Goal: Find specific page/section: Find specific page/section

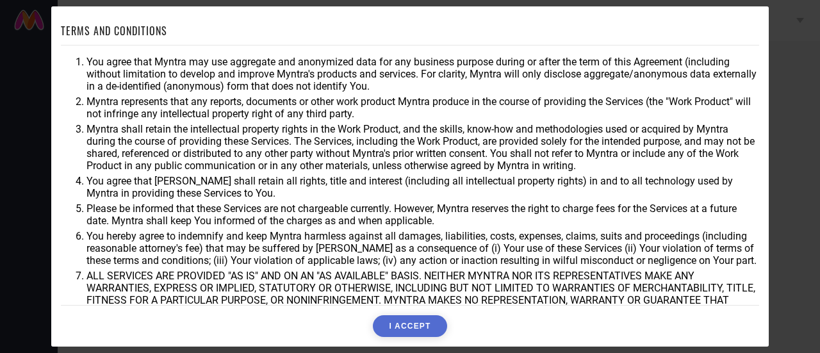
click at [402, 315] on div "TERMS AND CONDITIONS You agree that Myntra may use aggregate and anonymized dat…" at bounding box center [410, 176] width 698 height 321
click at [404, 325] on button "I ACCEPT" at bounding box center [410, 326] width 74 height 22
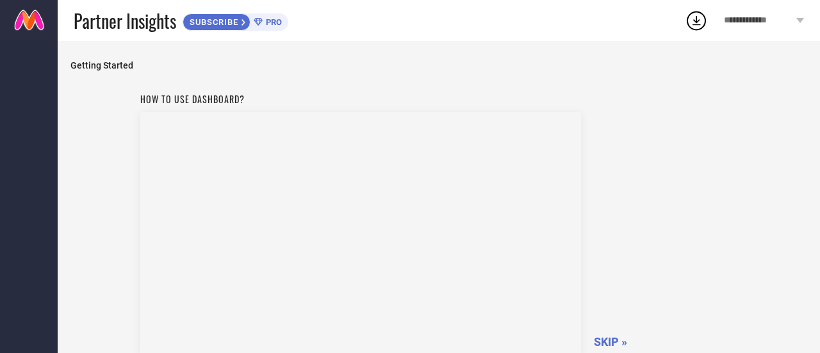
click at [615, 335] on span "SKIP »" at bounding box center [610, 341] width 33 height 13
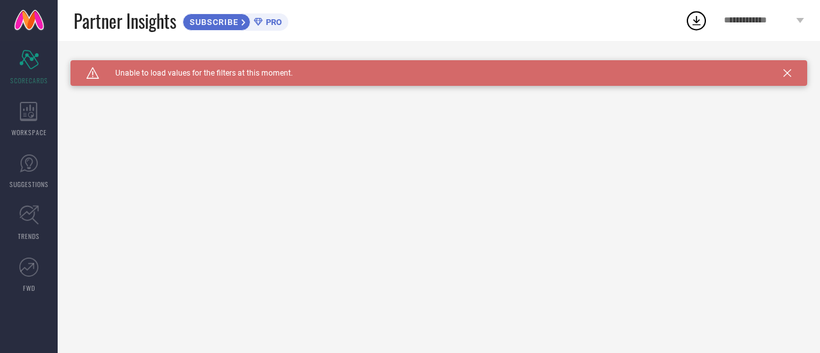
click at [785, 74] on icon at bounding box center [788, 73] width 8 height 8
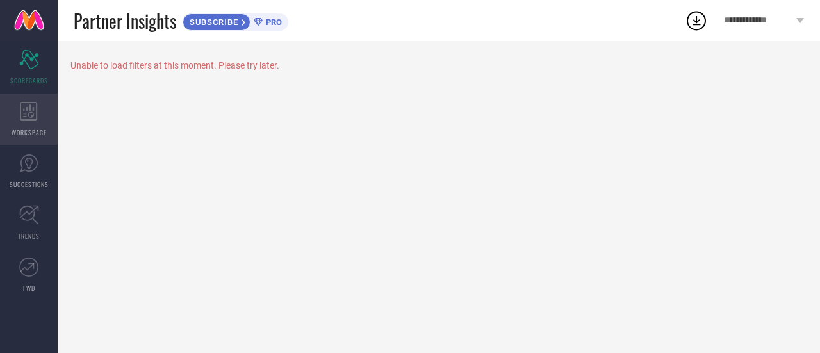
click at [44, 120] on div "WORKSPACE" at bounding box center [29, 119] width 58 height 51
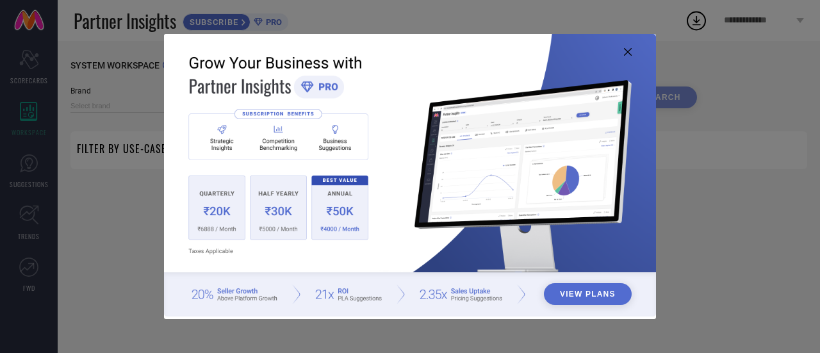
type input "1 STOP FASHION"
type input "All"
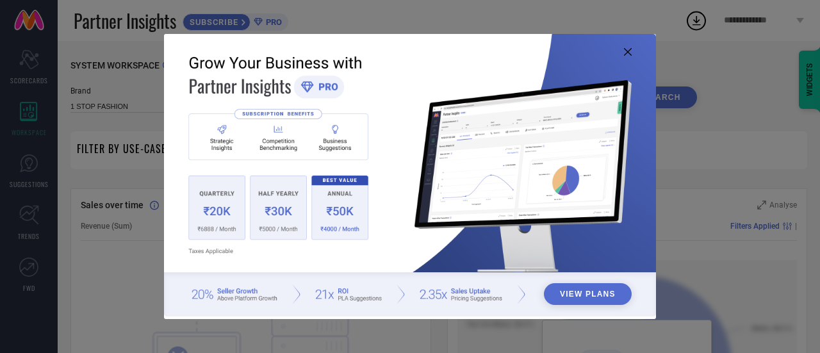
click at [629, 53] on icon at bounding box center [628, 52] width 8 height 8
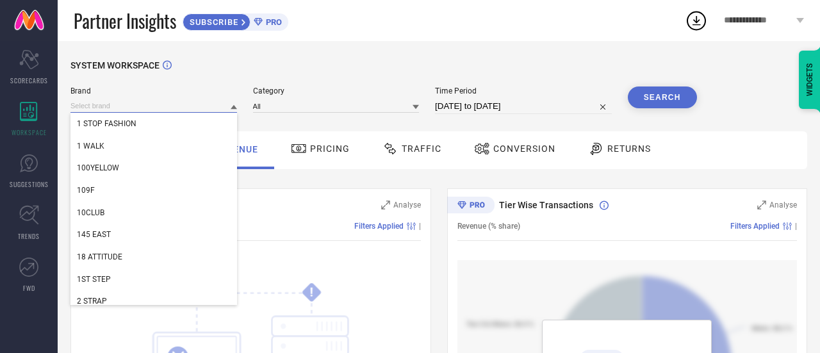
click at [127, 108] on input at bounding box center [153, 105] width 167 height 13
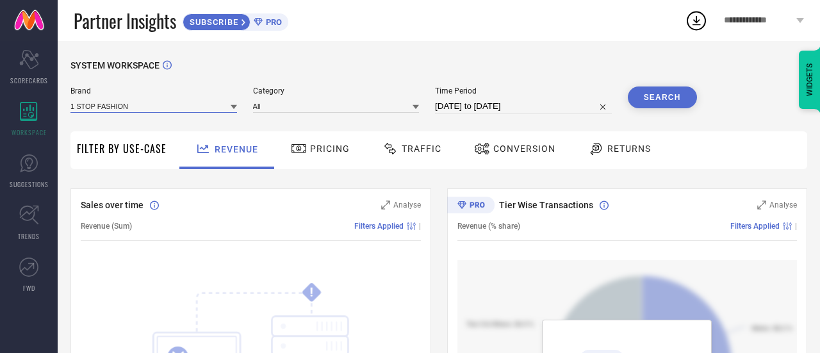
click at [127, 108] on input at bounding box center [153, 105] width 167 height 13
type input "pashet"
click at [514, 144] on span "Conversion" at bounding box center [524, 149] width 62 height 10
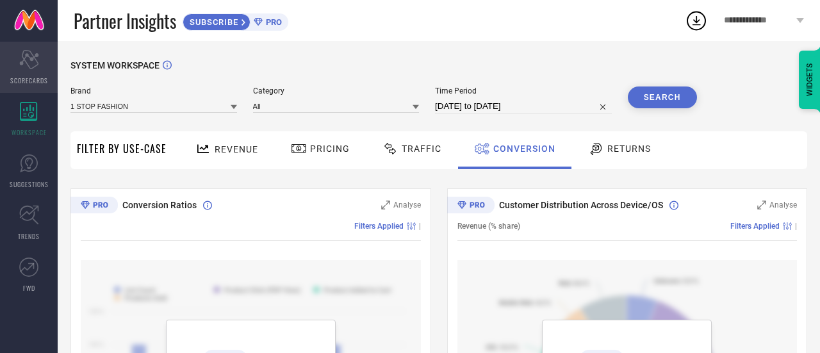
click at [35, 67] on icon "Scorecard" at bounding box center [29, 59] width 20 height 19
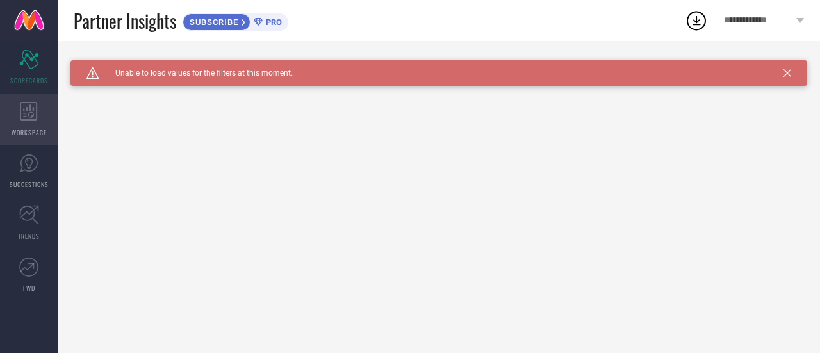
click at [24, 120] on icon at bounding box center [28, 111] width 17 height 19
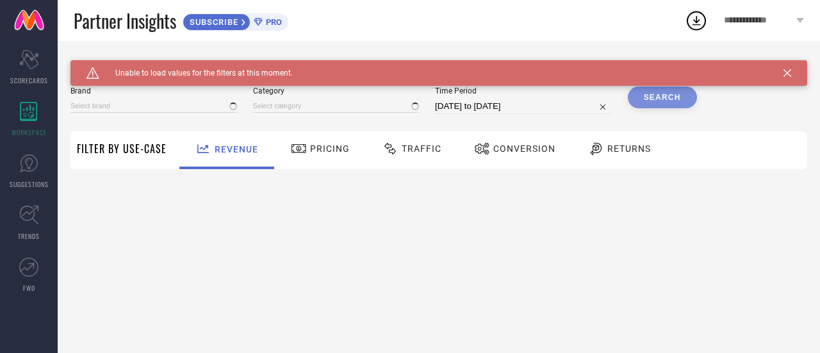
type input "1 STOP FASHION"
type input "All"
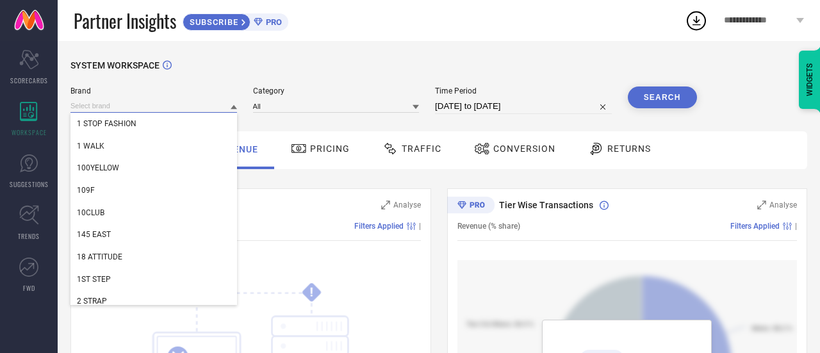
click at [131, 106] on input at bounding box center [153, 105] width 167 height 13
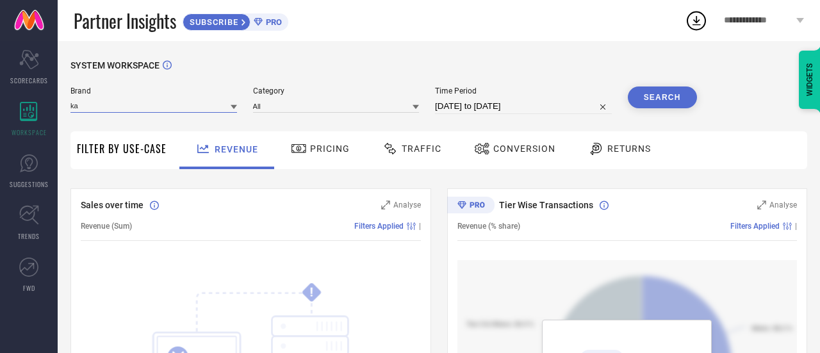
type input "k"
click at [234, 110] on icon at bounding box center [234, 107] width 6 height 6
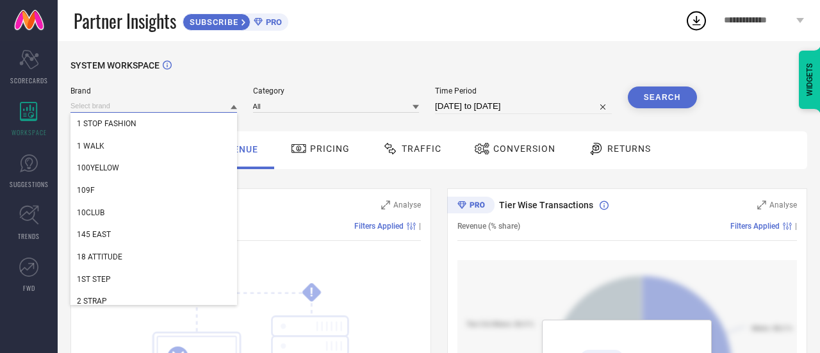
click at [190, 107] on input at bounding box center [153, 105] width 167 height 13
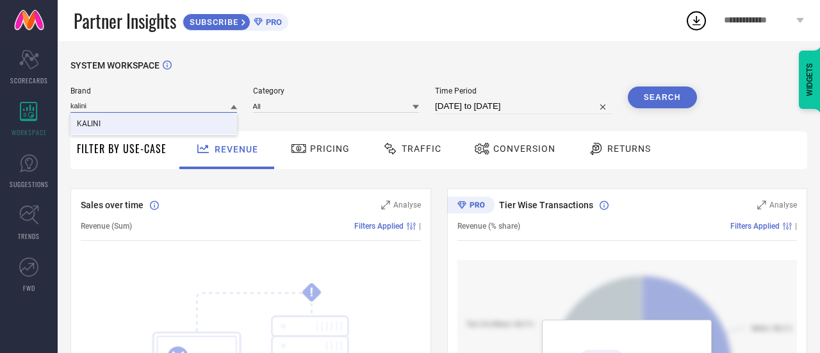
type input "kalini"
click at [110, 119] on div "KALINI" at bounding box center [153, 124] width 167 height 22
click at [416, 108] on icon at bounding box center [416, 107] width 6 height 4
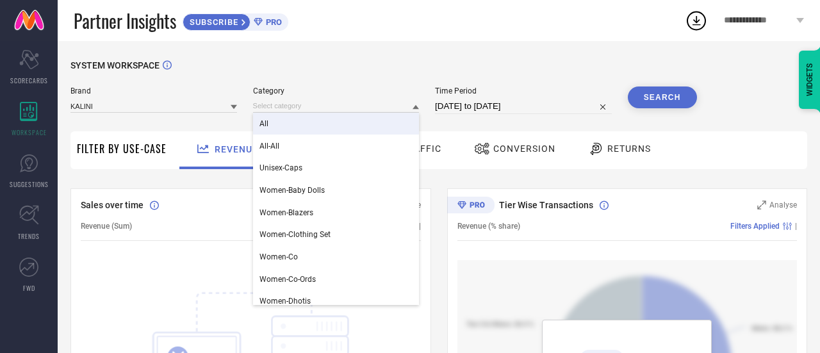
click at [283, 127] on div "All" at bounding box center [336, 124] width 167 height 22
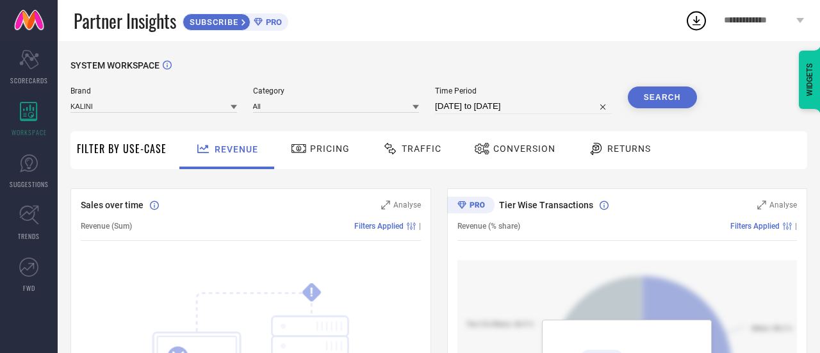
click at [651, 101] on button "Search" at bounding box center [662, 97] width 69 height 22
click at [315, 153] on span "Pricing" at bounding box center [330, 149] width 40 height 10
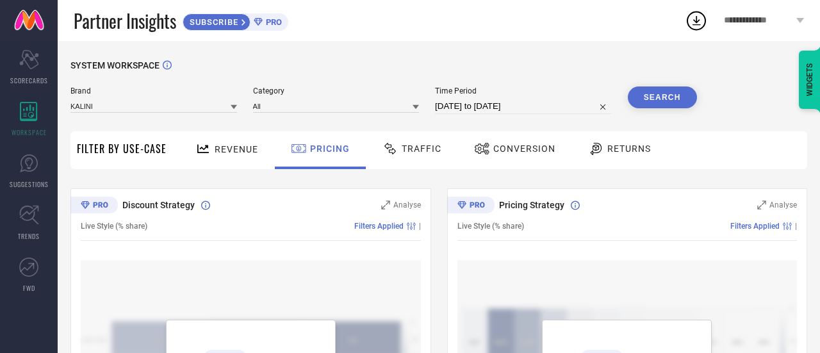
click at [418, 154] on div "Traffic" at bounding box center [411, 149] width 65 height 22
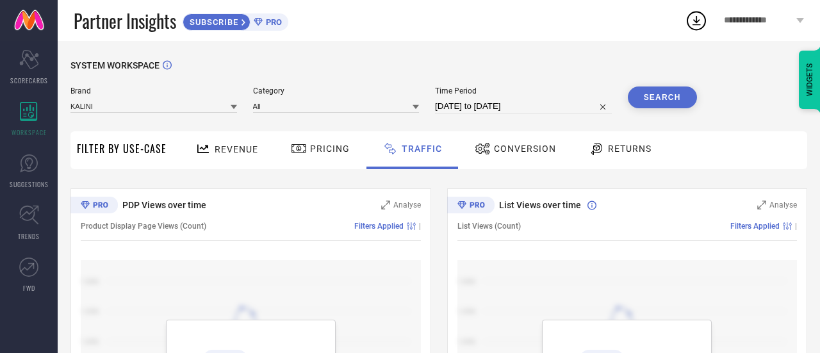
click at [435, 230] on div "PDP Views over time Analyse Product Display Page Views (Count) Filters Applied …" at bounding box center [438, 348] width 737 height 320
click at [511, 145] on span "Conversion" at bounding box center [525, 149] width 62 height 10
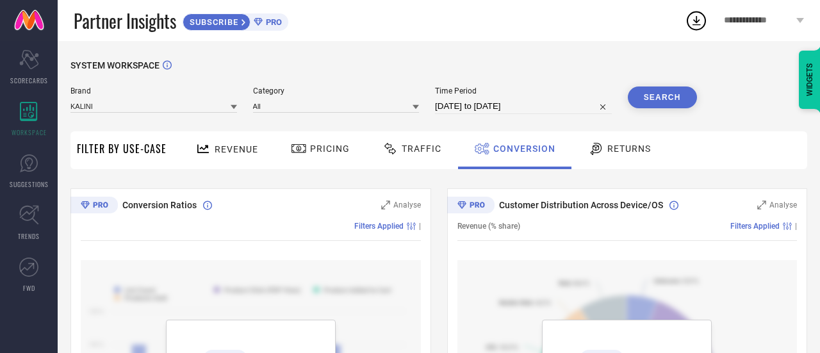
click at [415, 111] on div at bounding box center [416, 107] width 6 height 12
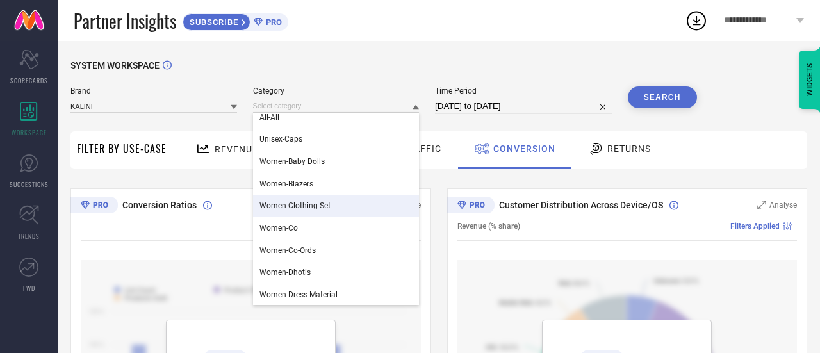
scroll to position [32, 0]
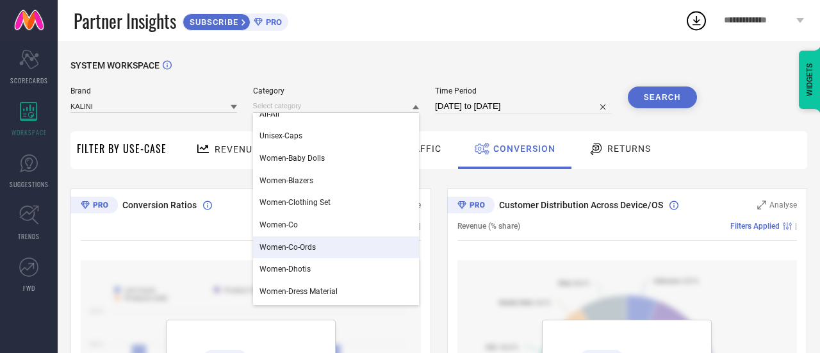
click at [314, 252] on span "Women-Co-Ords" at bounding box center [287, 247] width 56 height 9
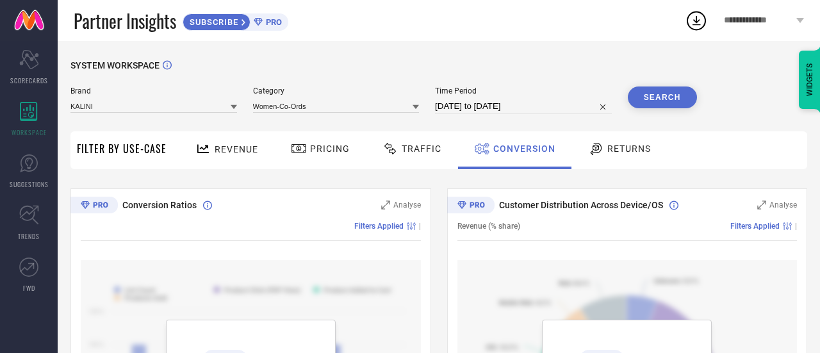
click at [653, 95] on button "Search" at bounding box center [662, 97] width 69 height 22
click at [25, 224] on icon at bounding box center [29, 215] width 20 height 20
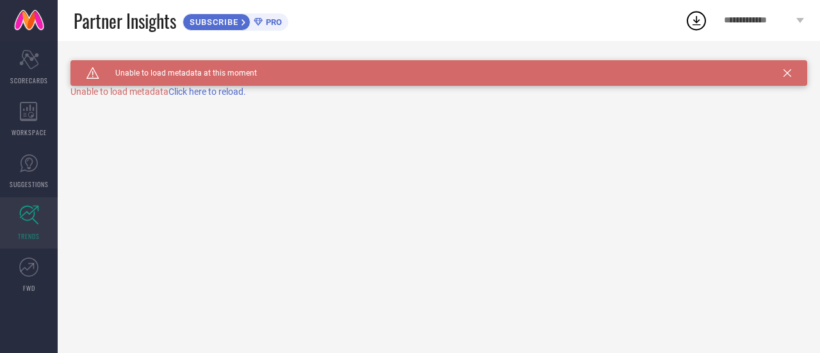
click at [214, 92] on span "Click here to reload." at bounding box center [207, 91] width 78 height 10
click at [24, 170] on icon at bounding box center [28, 163] width 19 height 19
